Goal: Register for event/course

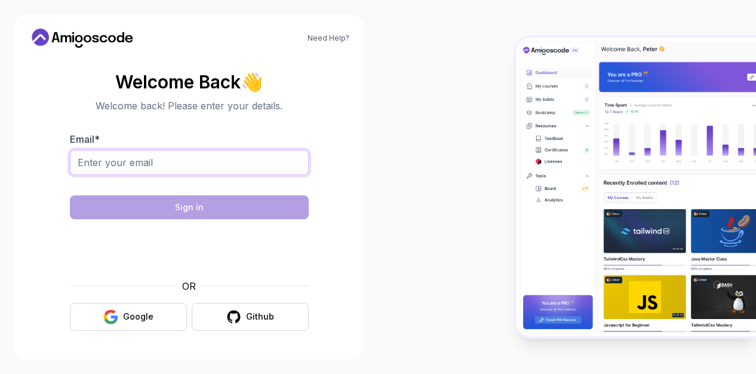
click at [192, 159] on input "Email *" at bounding box center [189, 162] width 239 height 25
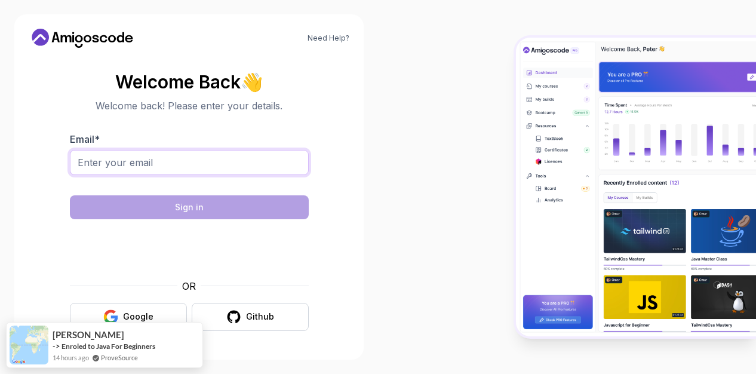
type input "[EMAIL_ADDRESS][DOMAIN_NAME]"
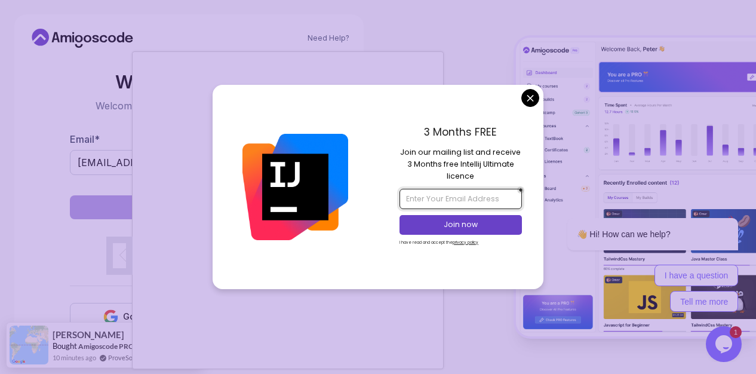
click at [462, 205] on input "email" at bounding box center [461, 199] width 122 height 20
type input "iniabasiudo188@gmail.com"
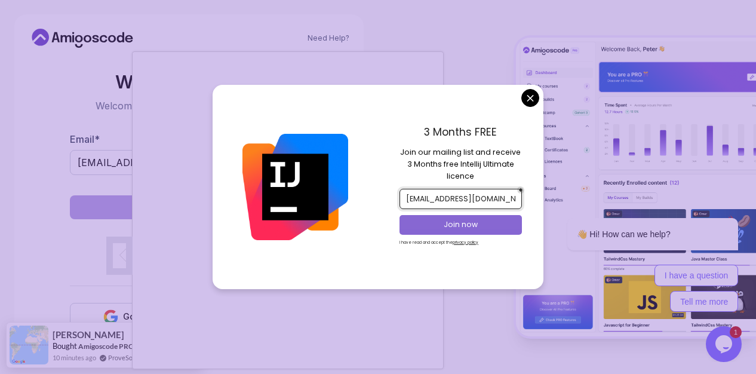
click at [471, 226] on p "Join now" at bounding box center [460, 224] width 99 height 11
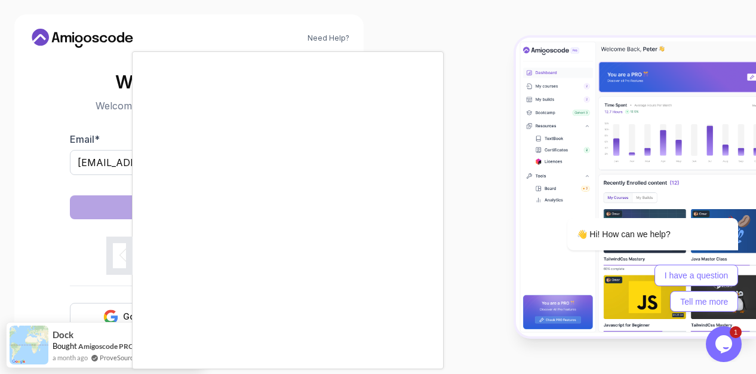
click at [453, 38] on body "Need Help? Welcome Back 👋 Welcome back! Please enter your details. Email * inia…" at bounding box center [378, 187] width 756 height 374
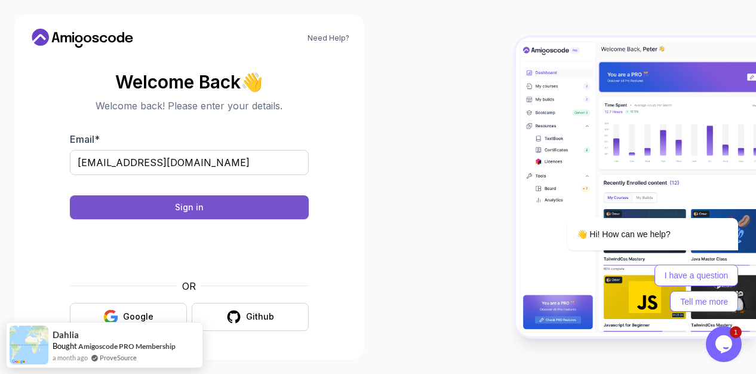
click at [276, 199] on button "Sign in" at bounding box center [189, 207] width 239 height 24
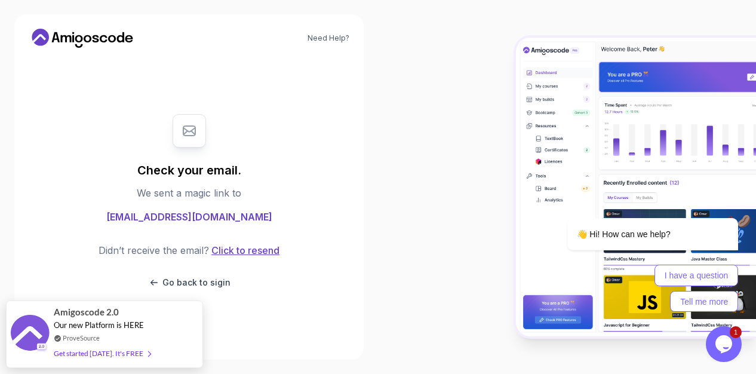
click at [245, 250] on button "Click to resend" at bounding box center [244, 250] width 70 height 14
click at [260, 248] on button "Click to resend" at bounding box center [244, 250] width 70 height 14
click at [244, 247] on button "Click to resend" at bounding box center [244, 250] width 70 height 14
click at [256, 251] on button "Click to resend" at bounding box center [244, 250] width 70 height 14
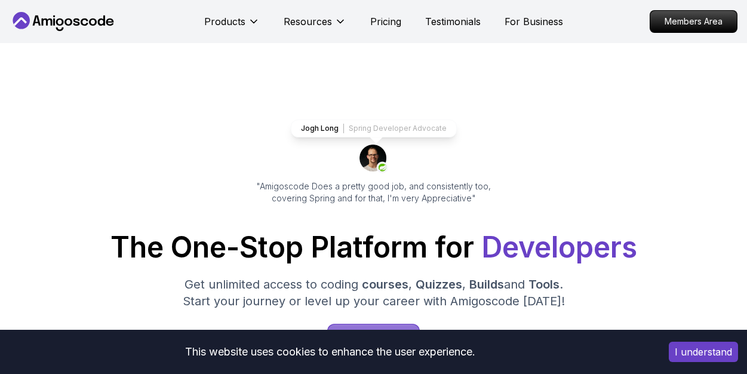
click at [703, 346] on button "I understand" at bounding box center [703, 352] width 69 height 20
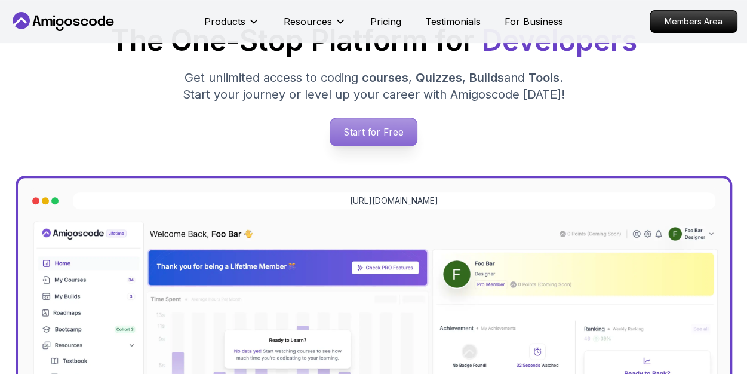
click at [368, 125] on p "Start for Free" at bounding box center [373, 131] width 87 height 27
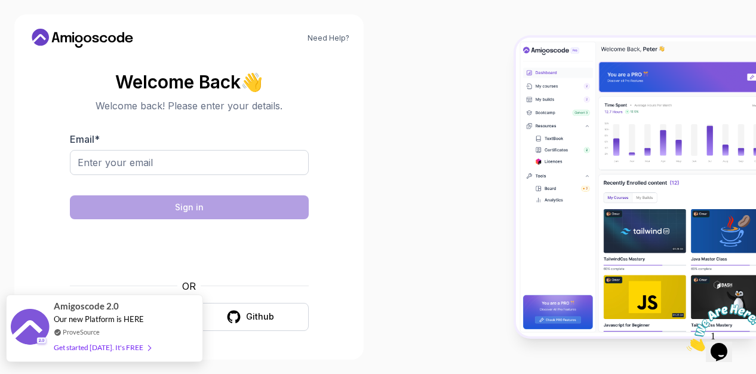
click at [143, 349] on span at bounding box center [146, 347] width 7 height 9
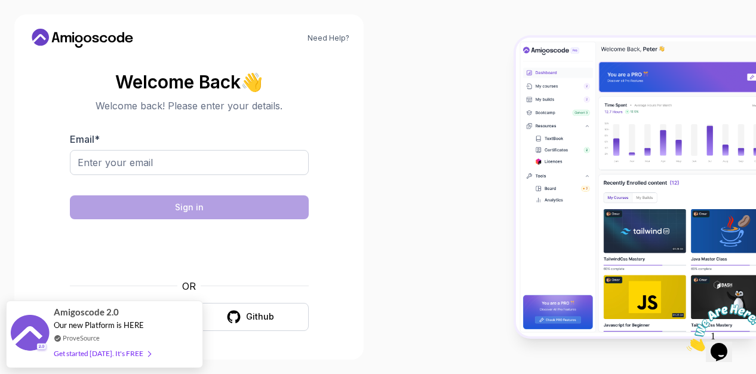
click at [457, 112] on div at bounding box center [567, 187] width 378 height 374
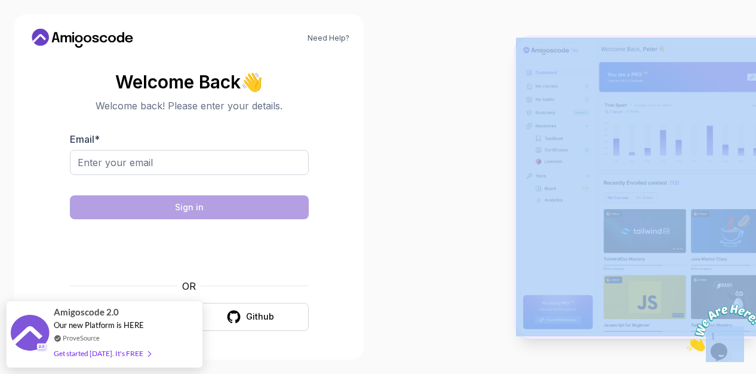
click at [457, 112] on div at bounding box center [567, 187] width 378 height 374
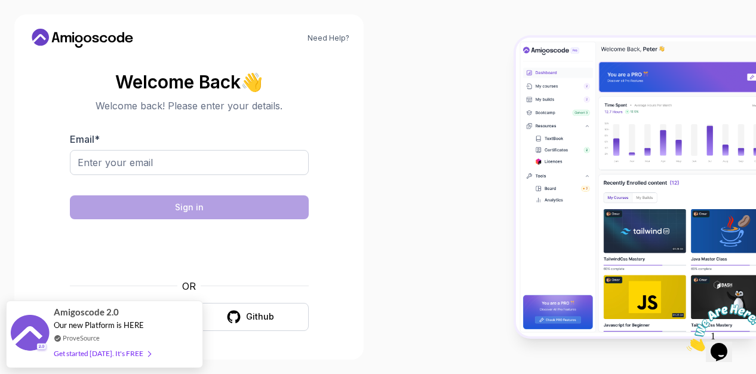
click at [335, 116] on section "Welcome Back 👋 Welcome back! Please enter your details. Email * Sign in OR Goog…" at bounding box center [189, 201] width 321 height 282
click at [220, 166] on input "Email *" at bounding box center [189, 162] width 239 height 25
type input "iniabasiudo188@gmail.com"
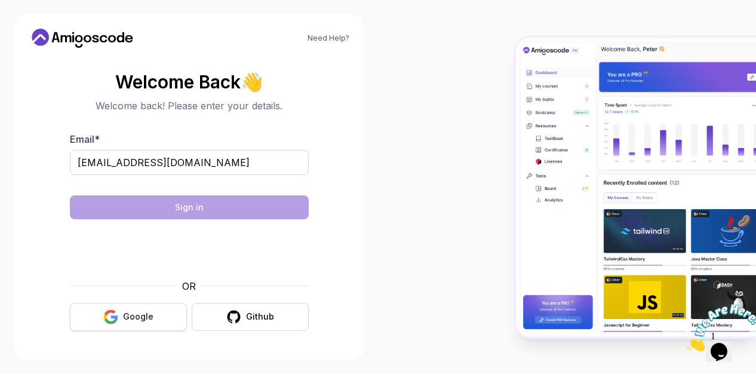
click at [139, 324] on button "Google" at bounding box center [128, 317] width 117 height 28
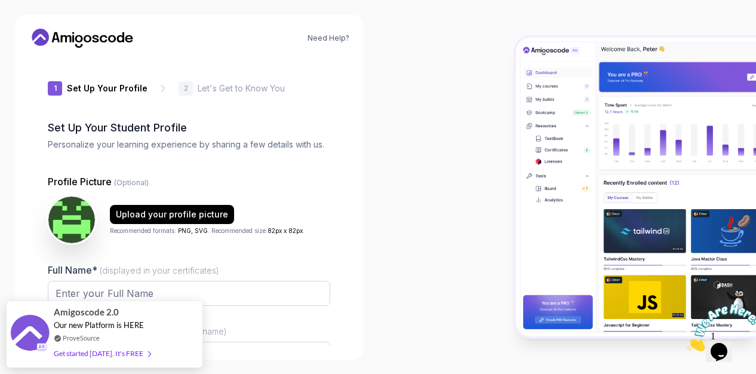
type input "dynamiclynxf11bc"
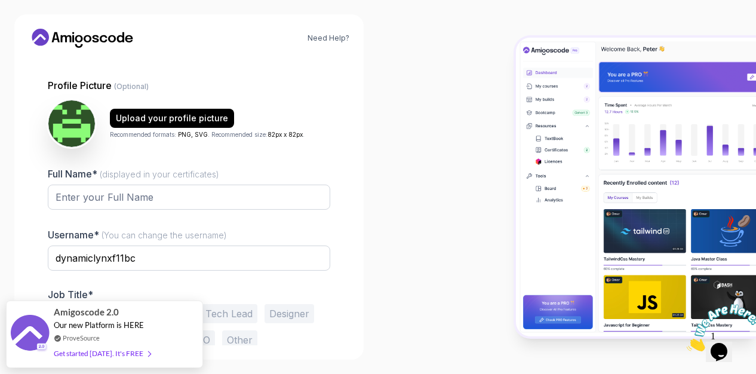
scroll to position [97, 0]
click at [208, 205] on input "Full Name* (displayed in your certificates)" at bounding box center [189, 196] width 282 height 25
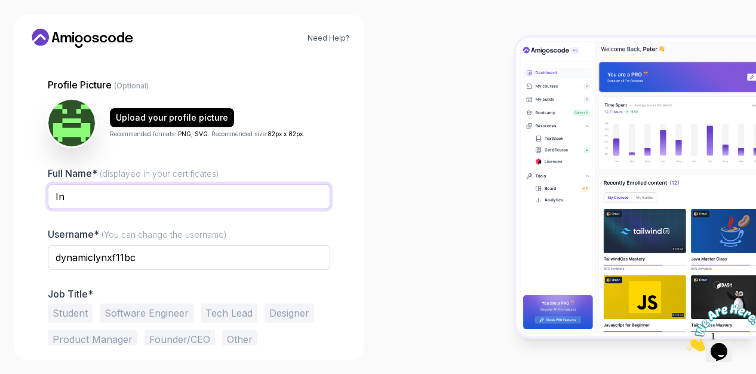
type input "I"
type input "Udo, IniAbasi Anietie"
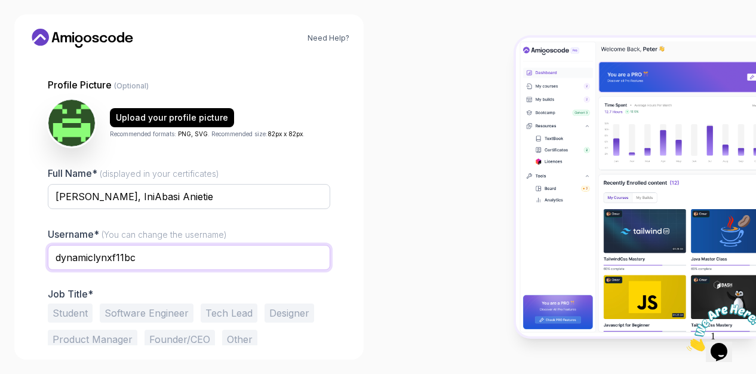
click at [191, 255] on input "dynamiclynxf11bc" at bounding box center [189, 257] width 282 height 25
type input "d"
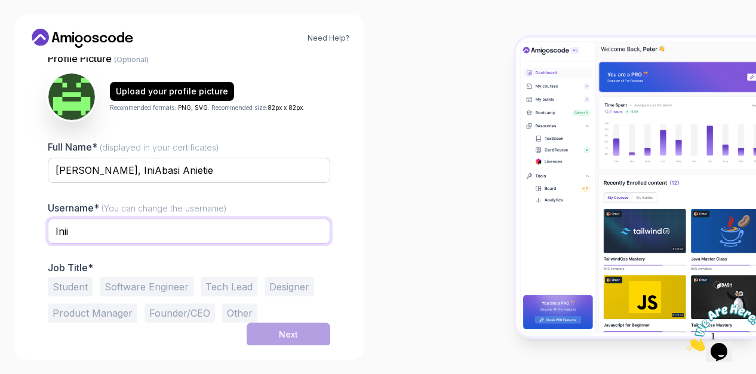
type input "Inii"
click at [62, 281] on button "Student" at bounding box center [70, 286] width 45 height 19
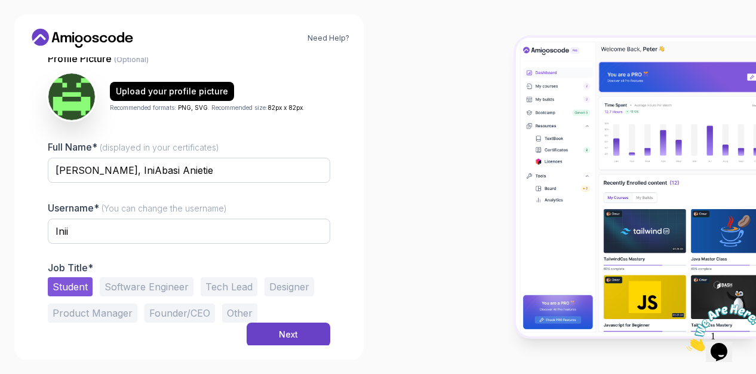
click at [121, 285] on button "Software Engineer" at bounding box center [147, 286] width 94 height 19
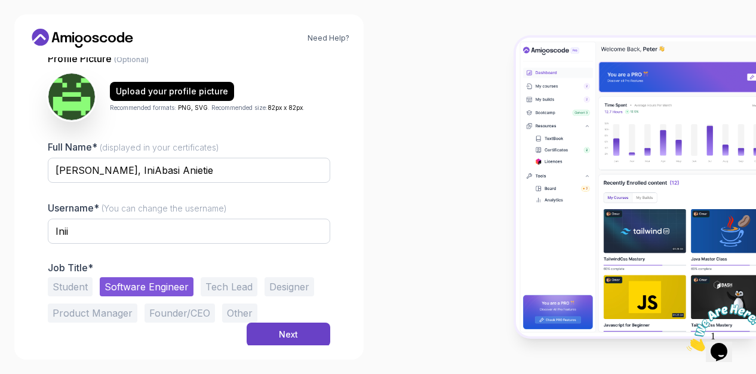
click at [60, 287] on button "Student" at bounding box center [70, 286] width 45 height 19
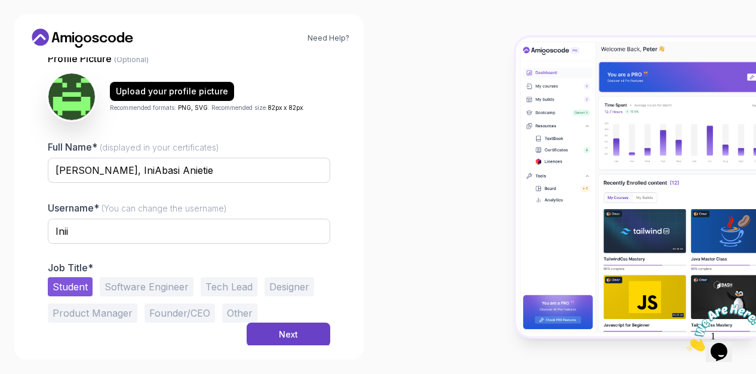
click at [285, 294] on button "Designer" at bounding box center [290, 286] width 50 height 19
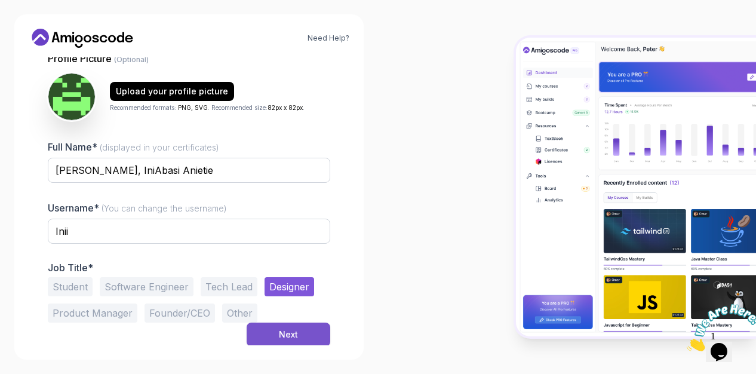
click at [276, 334] on button "Next" at bounding box center [289, 334] width 84 height 24
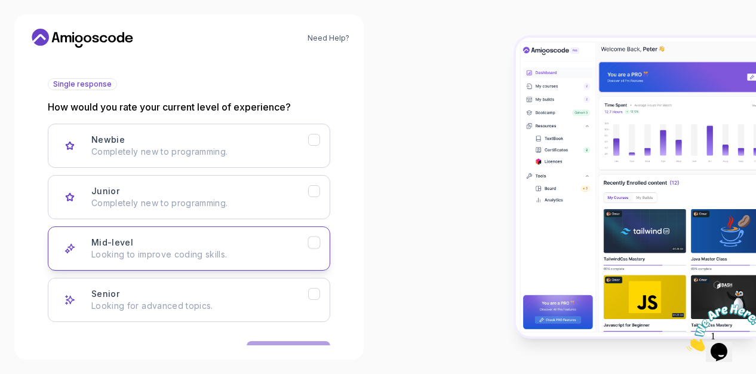
click at [264, 235] on button "Mid-level Looking to improve coding skills." at bounding box center [189, 248] width 282 height 44
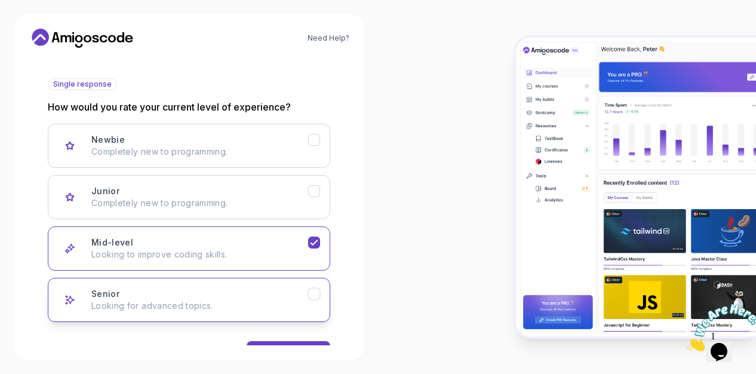
scroll to position [160, 0]
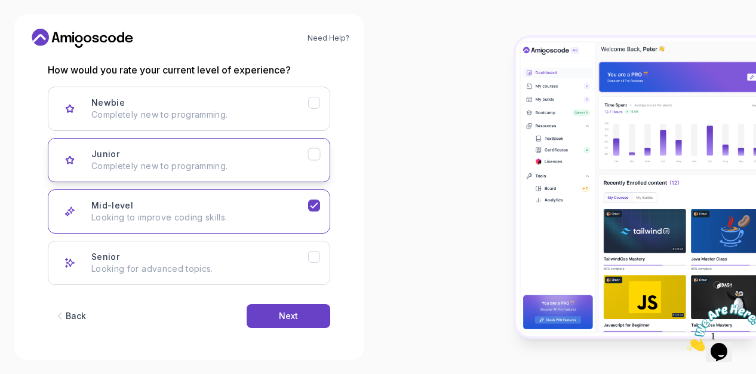
click at [313, 163] on button "Junior Completely new to programming." at bounding box center [189, 160] width 282 height 44
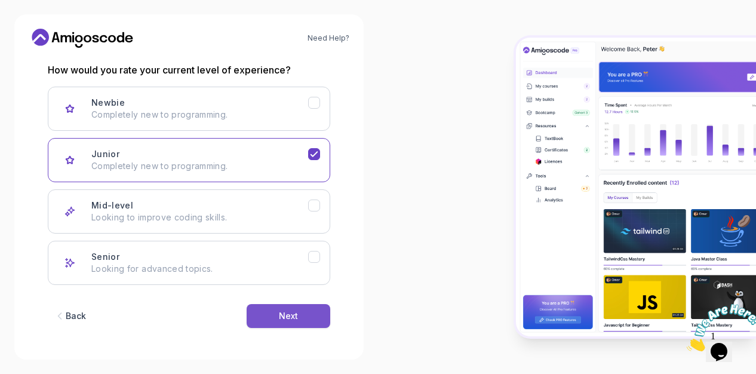
click at [305, 307] on button "Next" at bounding box center [289, 316] width 84 height 24
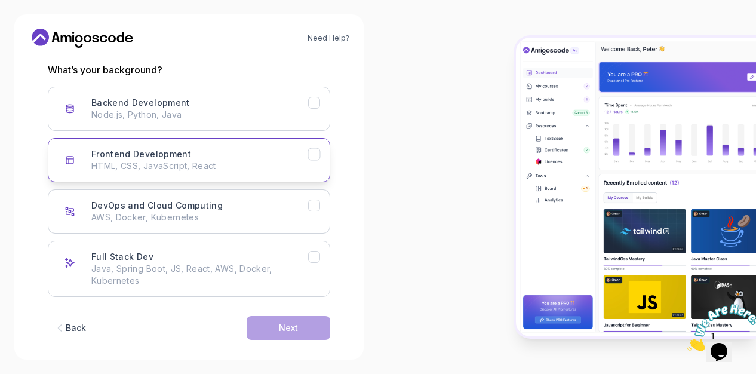
click at [183, 158] on h3 "Frontend Development" at bounding box center [141, 154] width 100 height 12
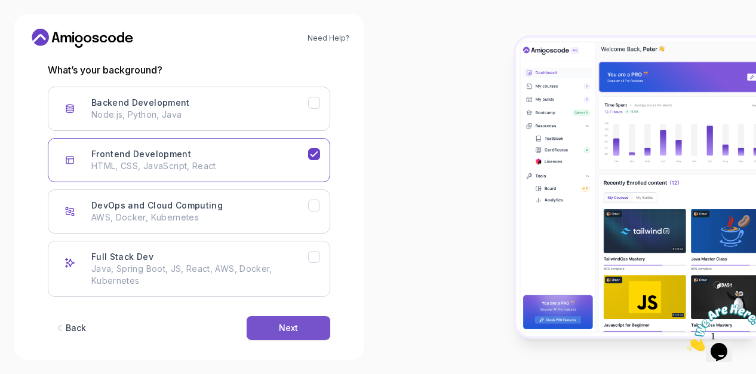
click at [266, 322] on button "Next" at bounding box center [289, 328] width 84 height 24
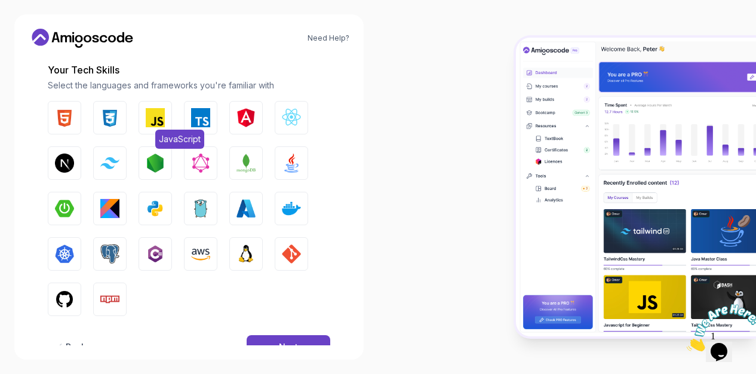
click at [159, 113] on img "button" at bounding box center [155, 117] width 19 height 19
click at [40, 122] on div "2 Let's Get to Know You 1 Set Up Your Profile 2 Let's Get to Know You Getting t…" at bounding box center [189, 41] width 321 height 288
click at [50, 119] on button "HTML" at bounding box center [64, 117] width 33 height 33
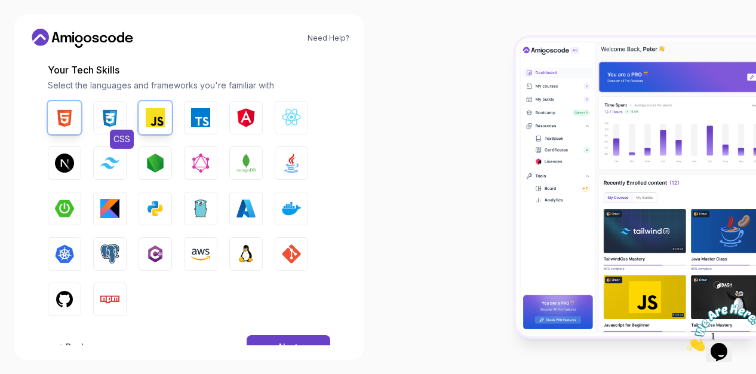
click at [99, 118] on button "CSS" at bounding box center [109, 117] width 33 height 33
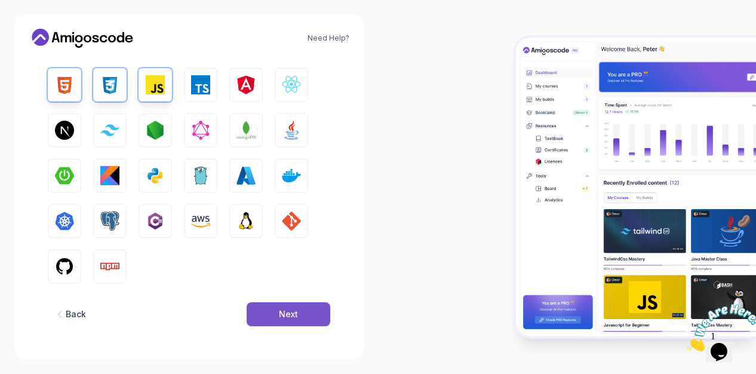
click at [288, 312] on div "Next" at bounding box center [288, 314] width 19 height 12
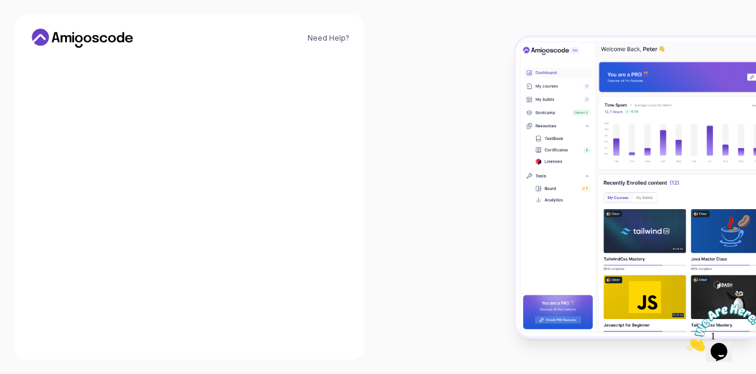
scroll to position [167, 0]
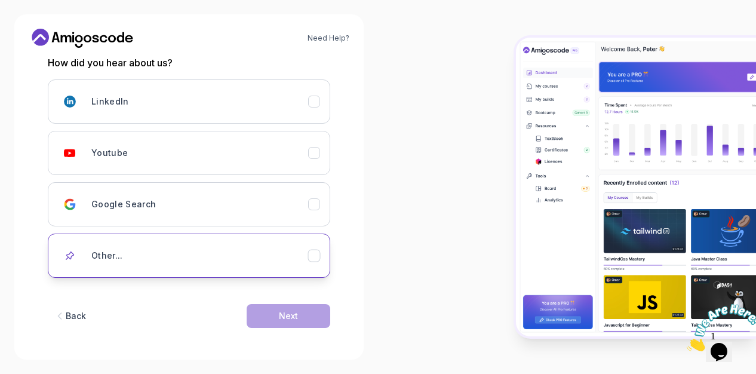
click at [317, 245] on button "Other..." at bounding box center [189, 255] width 282 height 44
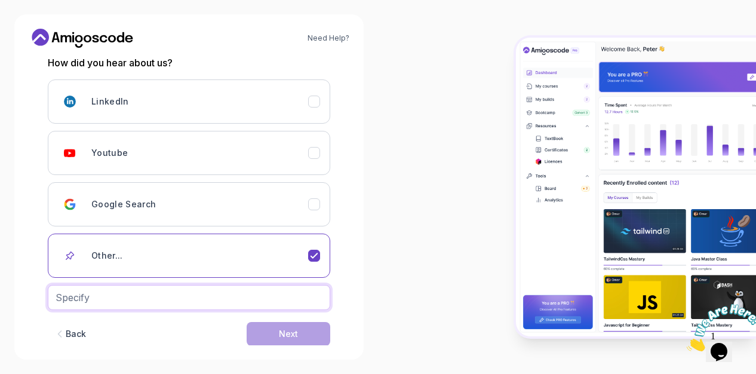
click at [298, 306] on input "text" at bounding box center [189, 297] width 282 height 25
type input "Family friend"
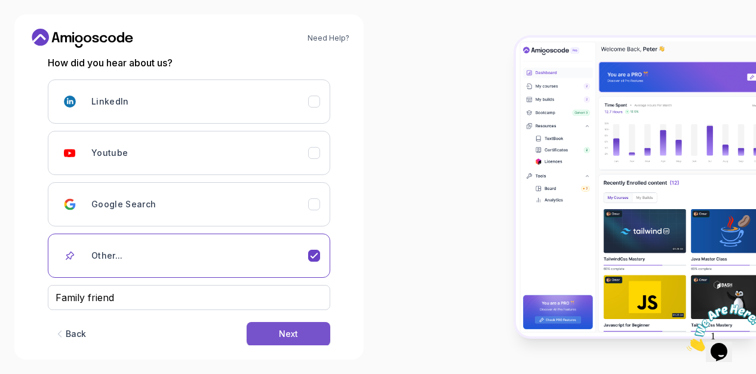
click at [305, 333] on button "Next" at bounding box center [289, 334] width 84 height 24
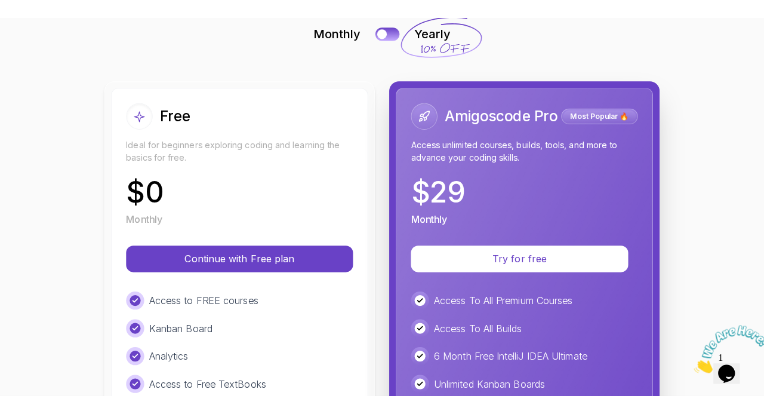
scroll to position [84, 0]
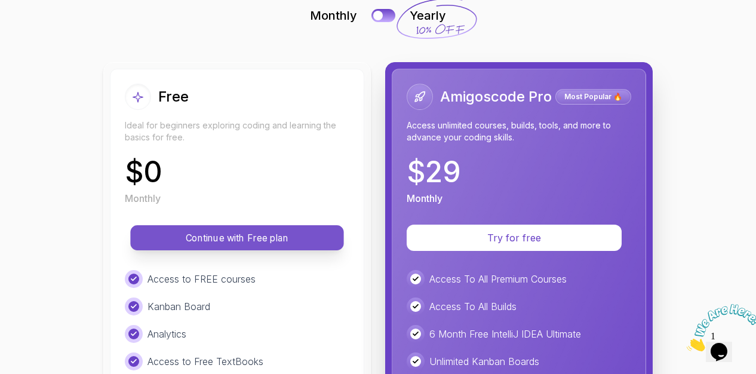
click at [266, 231] on p "Continue with Free plan" at bounding box center [237, 238] width 186 height 14
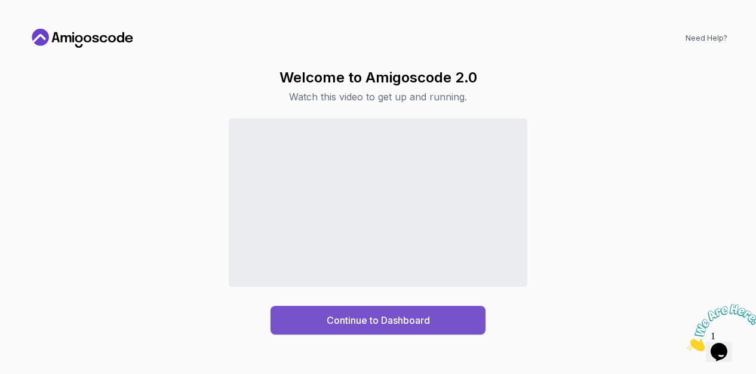
click at [384, 322] on div "Continue to Dashboard" at bounding box center [378, 320] width 103 height 14
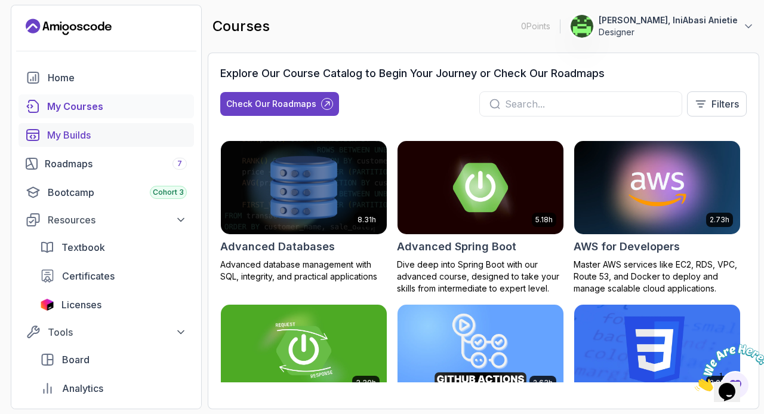
click at [85, 136] on div "My Builds" at bounding box center [117, 135] width 140 height 14
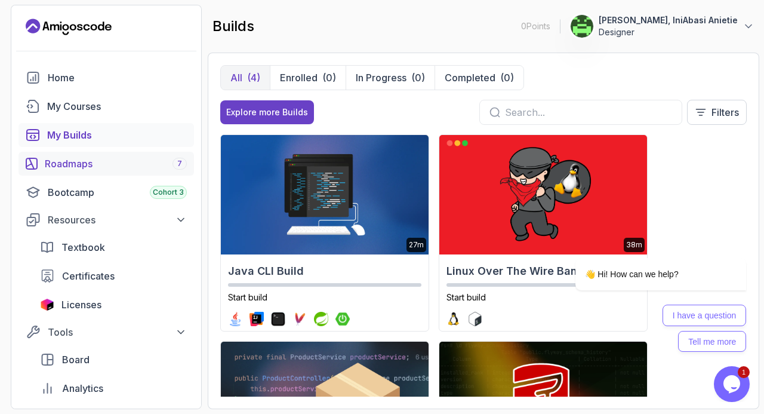
click at [101, 155] on link "Roadmaps 7" at bounding box center [107, 164] width 176 height 24
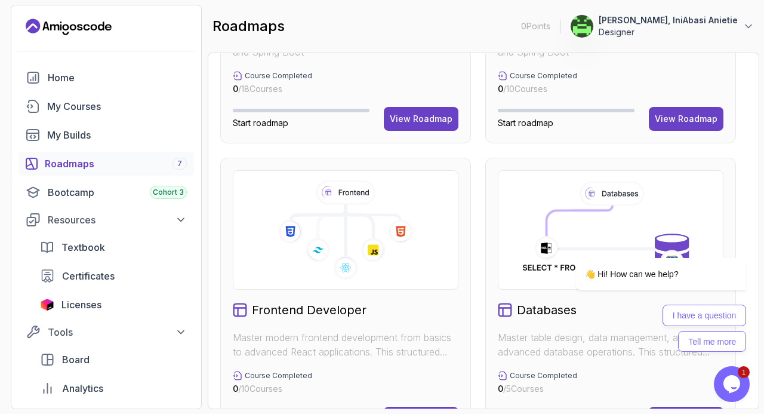
scroll to position [624, 0]
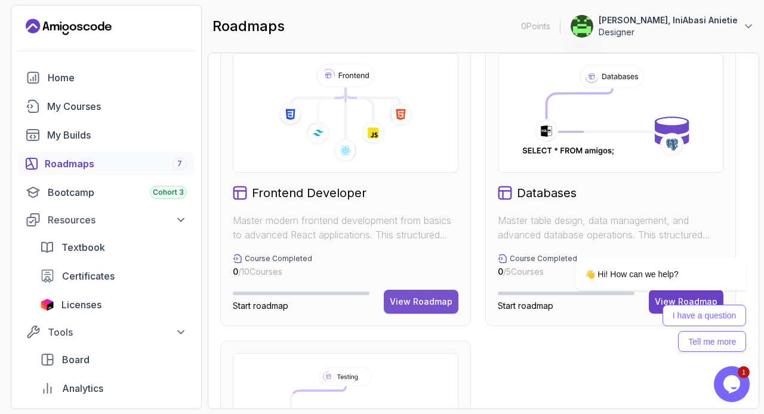
click at [406, 301] on div "View Roadmap" at bounding box center [421, 302] width 63 height 12
